Goal: Feedback & Contribution: Submit feedback/report problem

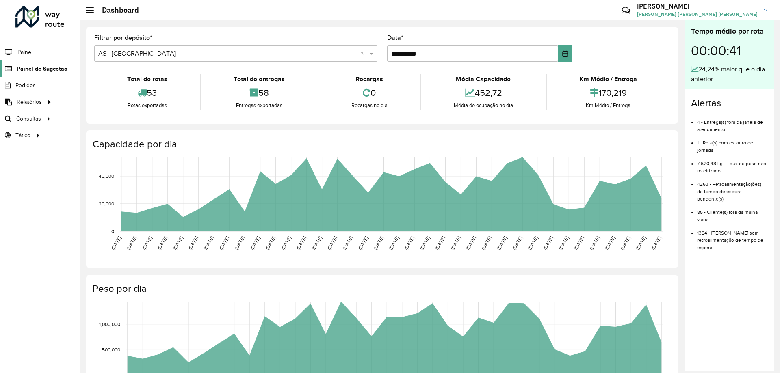
click at [31, 65] on span "Painel de Sugestão" at bounding box center [42, 69] width 51 height 9
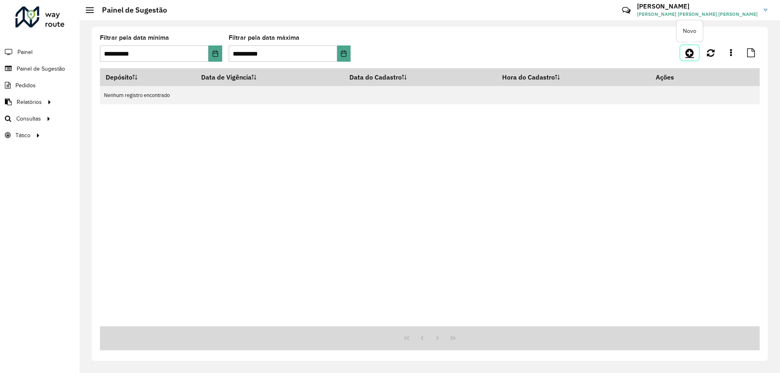
click at [693, 50] on icon at bounding box center [689, 53] width 9 height 10
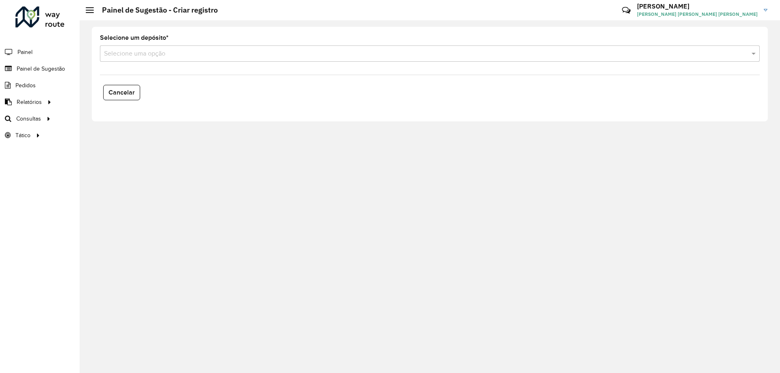
click at [241, 54] on input "text" at bounding box center [421, 54] width 635 height 10
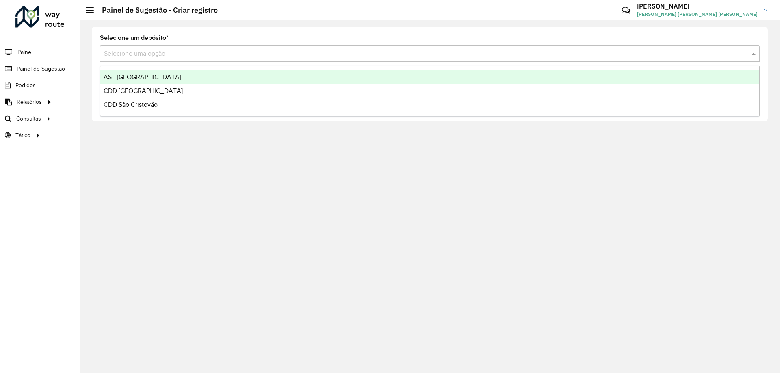
click at [130, 77] on span "AS - [GEOGRAPHIC_DATA]" at bounding box center [143, 77] width 78 height 7
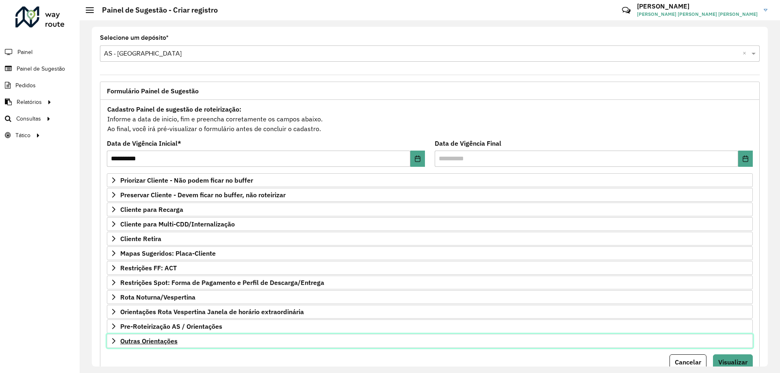
click at [151, 338] on span "Outras Orientações" at bounding box center [148, 341] width 57 height 7
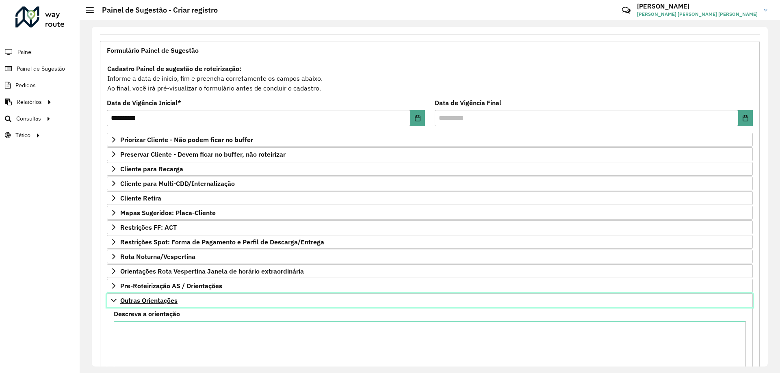
scroll to position [81, 0]
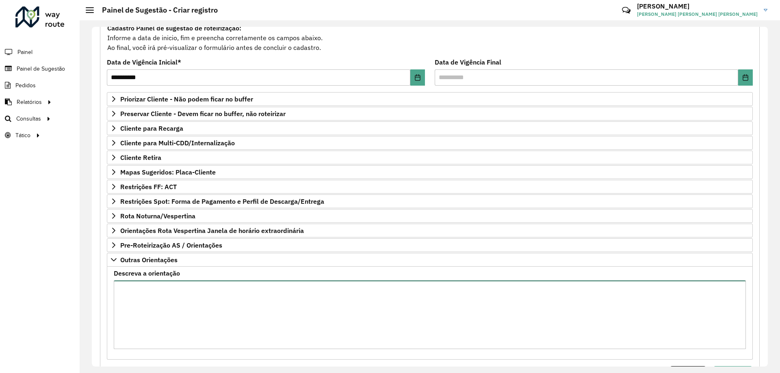
click at [152, 317] on textarea "Descreva a orientação" at bounding box center [430, 315] width 632 height 69
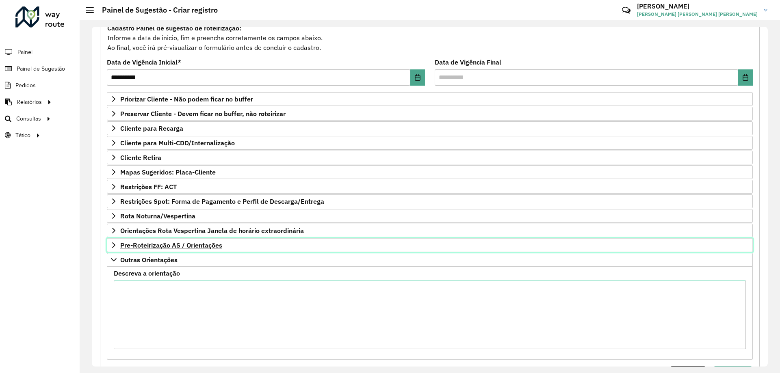
click at [147, 249] on span "Pre-Roteirização AS / Orientações" at bounding box center [171, 245] width 102 height 7
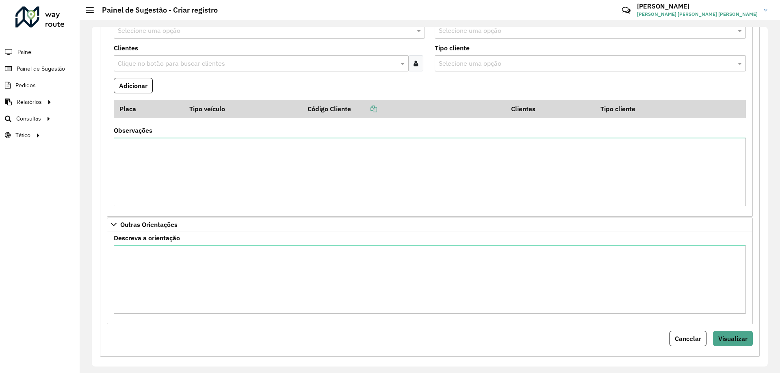
scroll to position [333, 0]
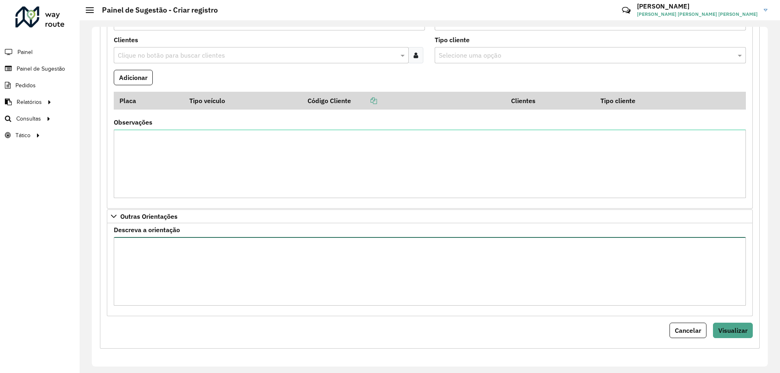
click at [143, 260] on textarea "Descreva a orientação" at bounding box center [430, 271] width 632 height 69
paste textarea "***** *****"
type textarea "**********"
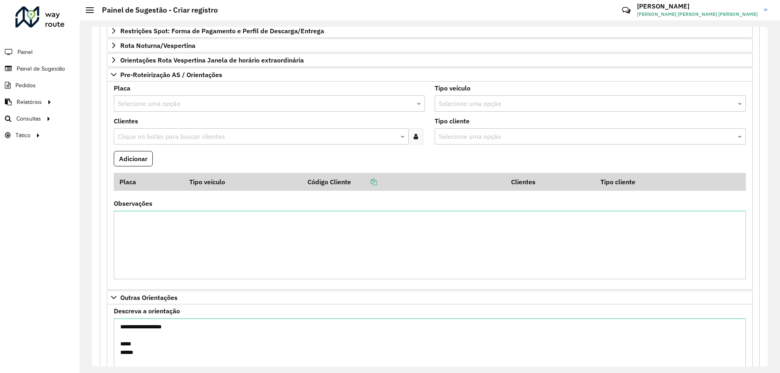
click at [156, 106] on input "text" at bounding box center [261, 104] width 287 height 10
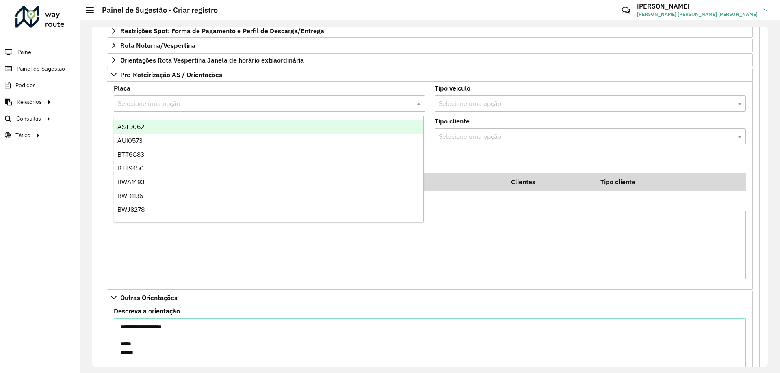
click at [496, 263] on textarea "Observações" at bounding box center [430, 245] width 632 height 69
